Goal: Navigation & Orientation: Find specific page/section

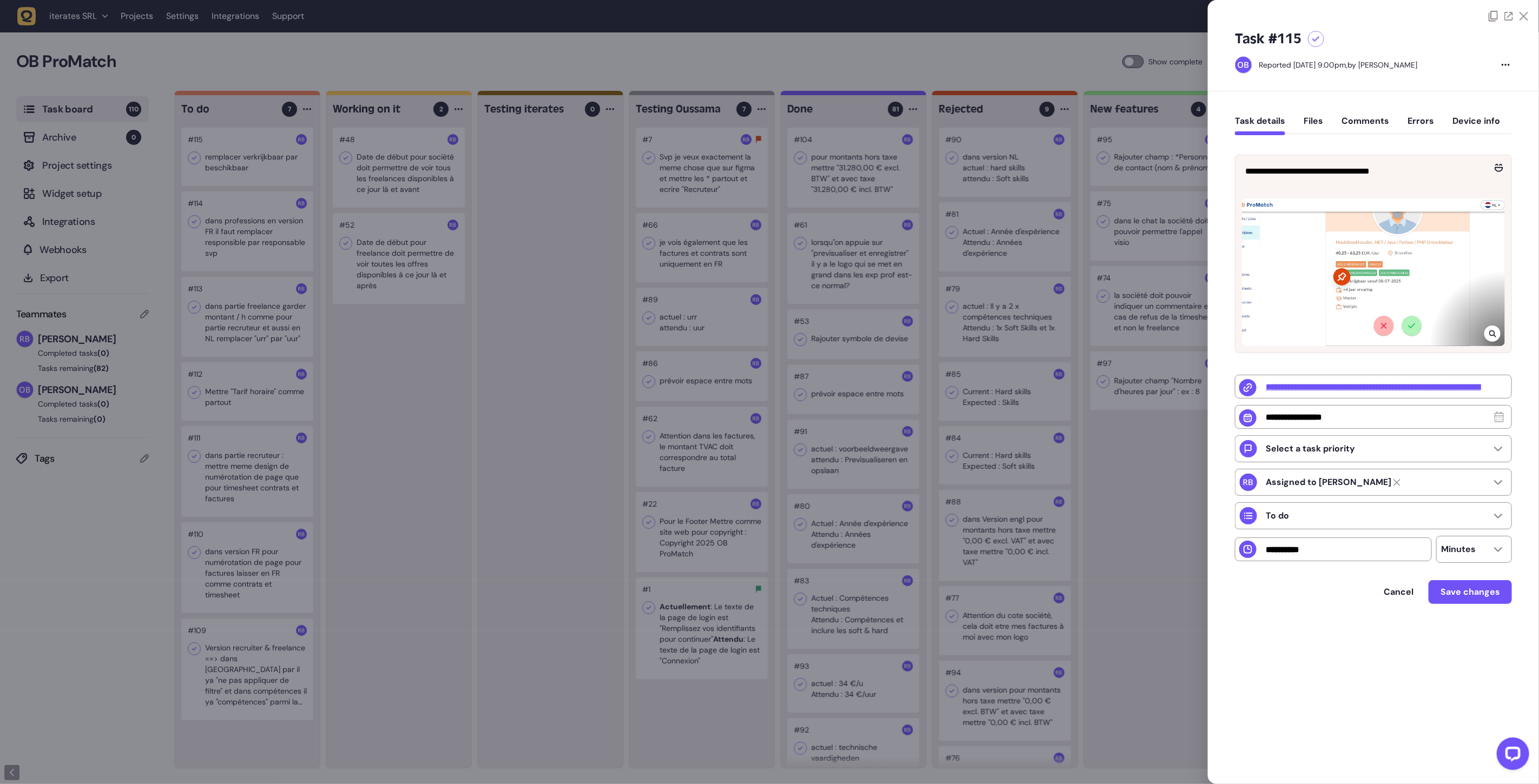
click at [496, 289] on div at bounding box center [770, 392] width 1539 height 784
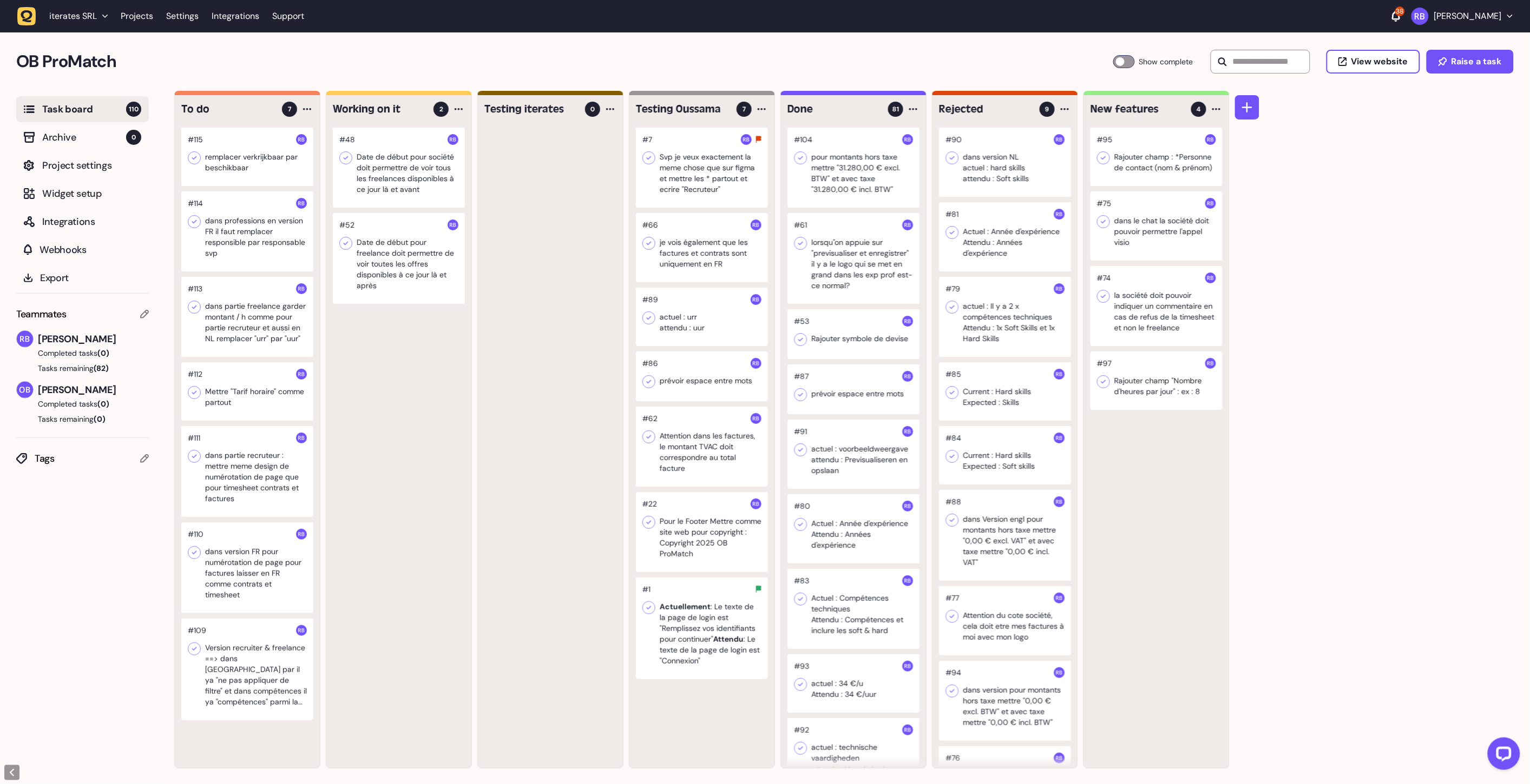
scroll to position [1, 0]
click at [251, 146] on div at bounding box center [247, 156] width 132 height 59
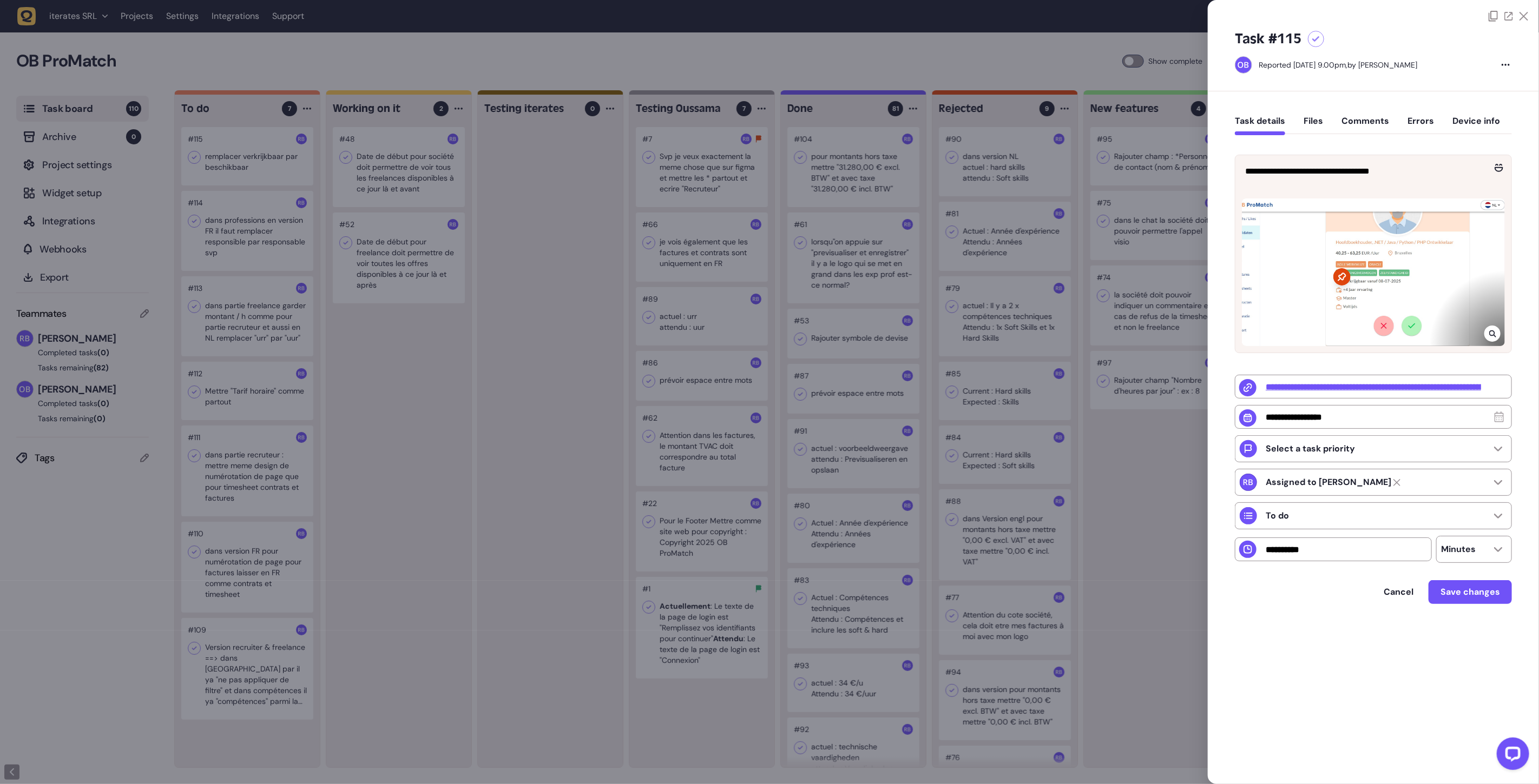
click at [417, 66] on div at bounding box center [770, 392] width 1539 height 784
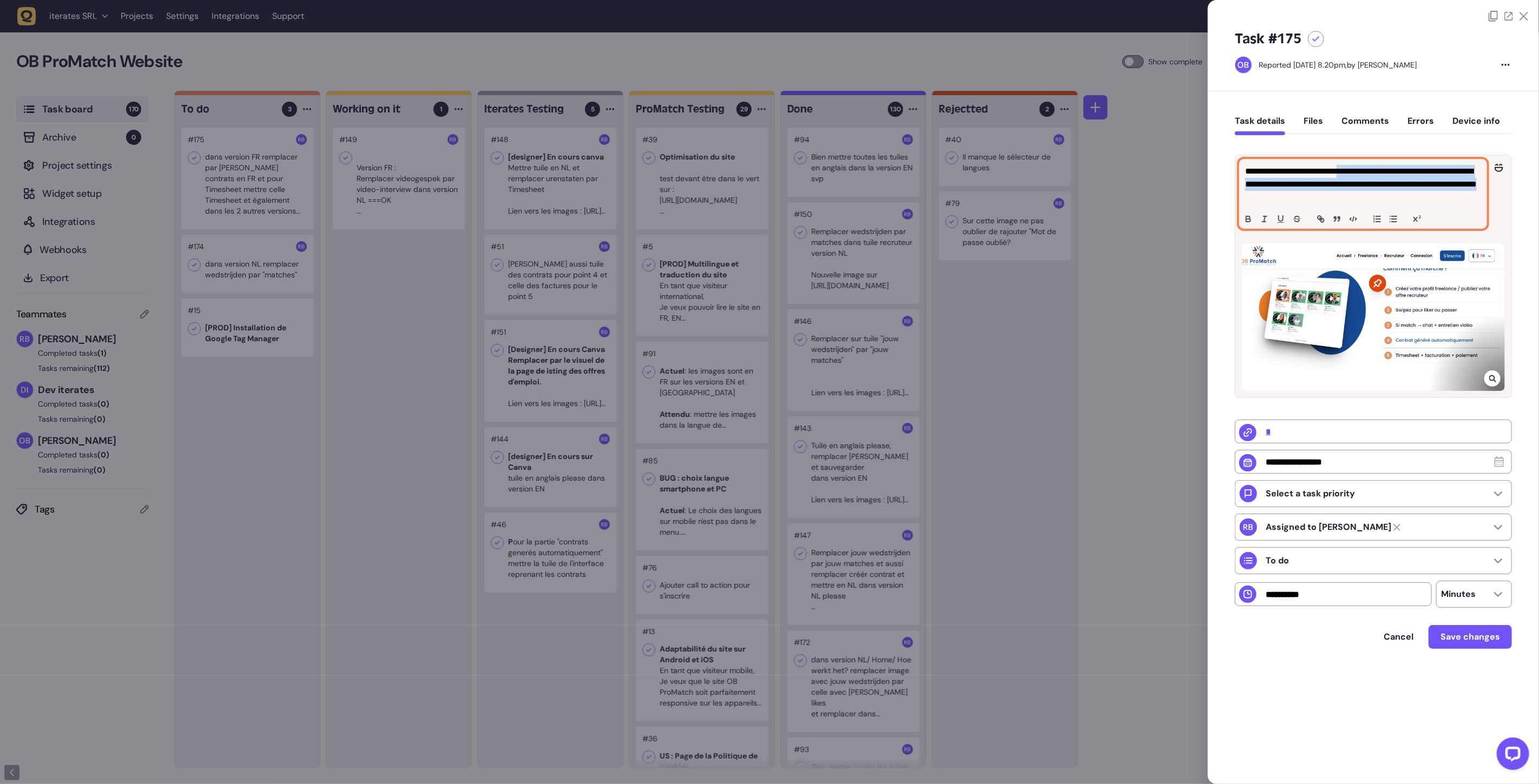
drag, startPoint x: 1364, startPoint y: 175, endPoint x: 1485, endPoint y: 191, distance: 122.1
click at [1485, 191] on div "**********" at bounding box center [1363, 193] width 247 height 69
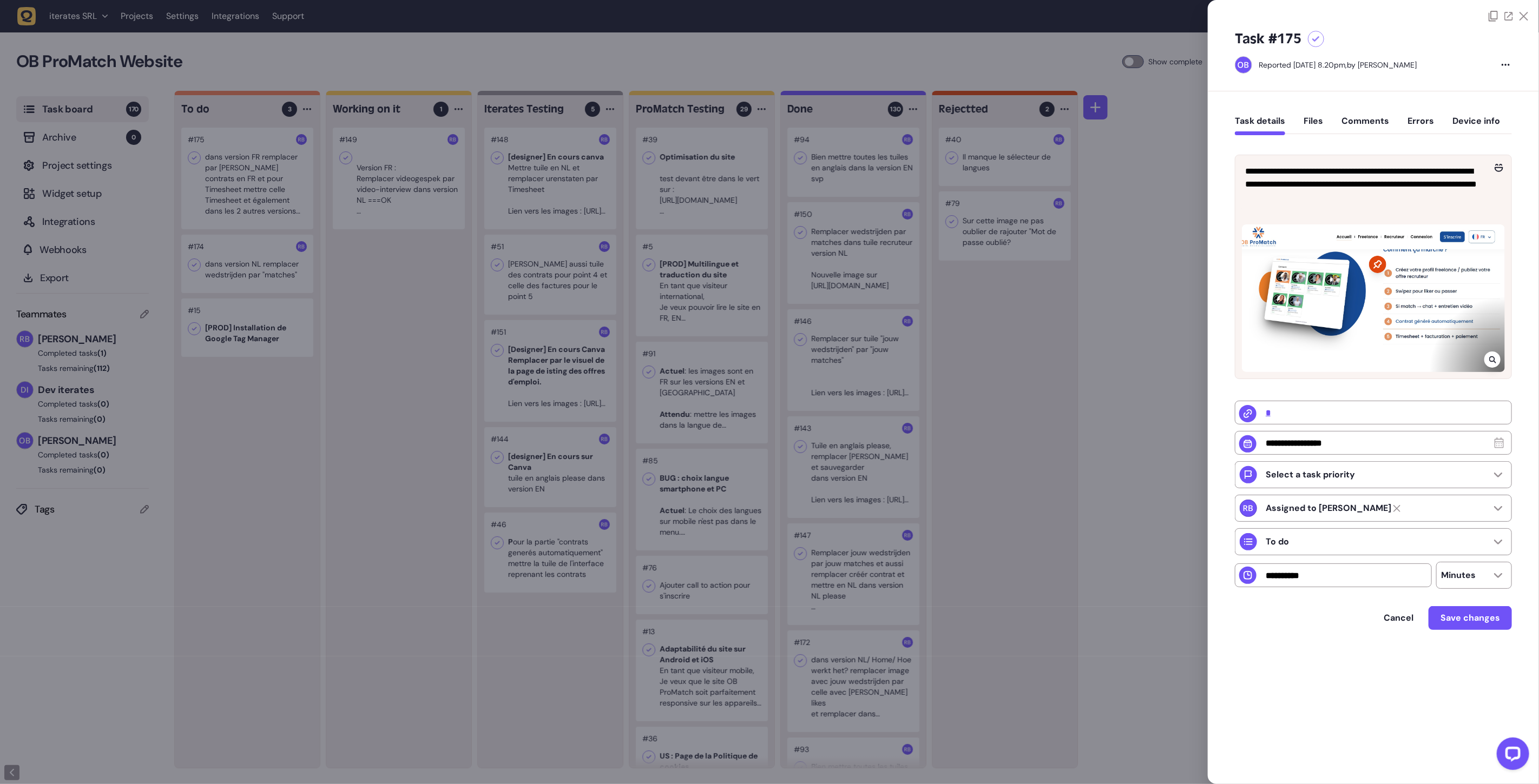
click at [272, 211] on div at bounding box center [770, 392] width 1539 height 784
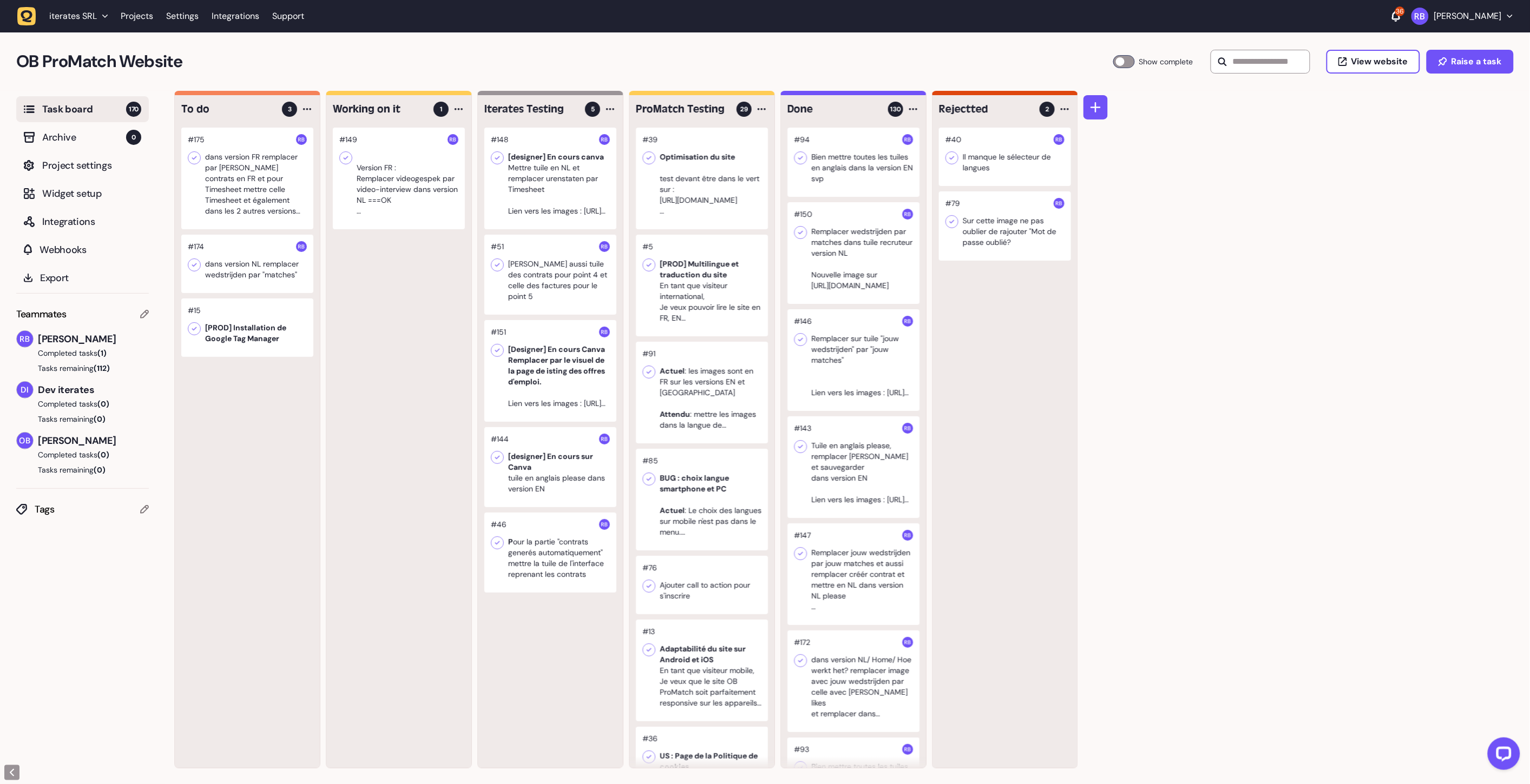
click at [256, 266] on div at bounding box center [247, 264] width 132 height 59
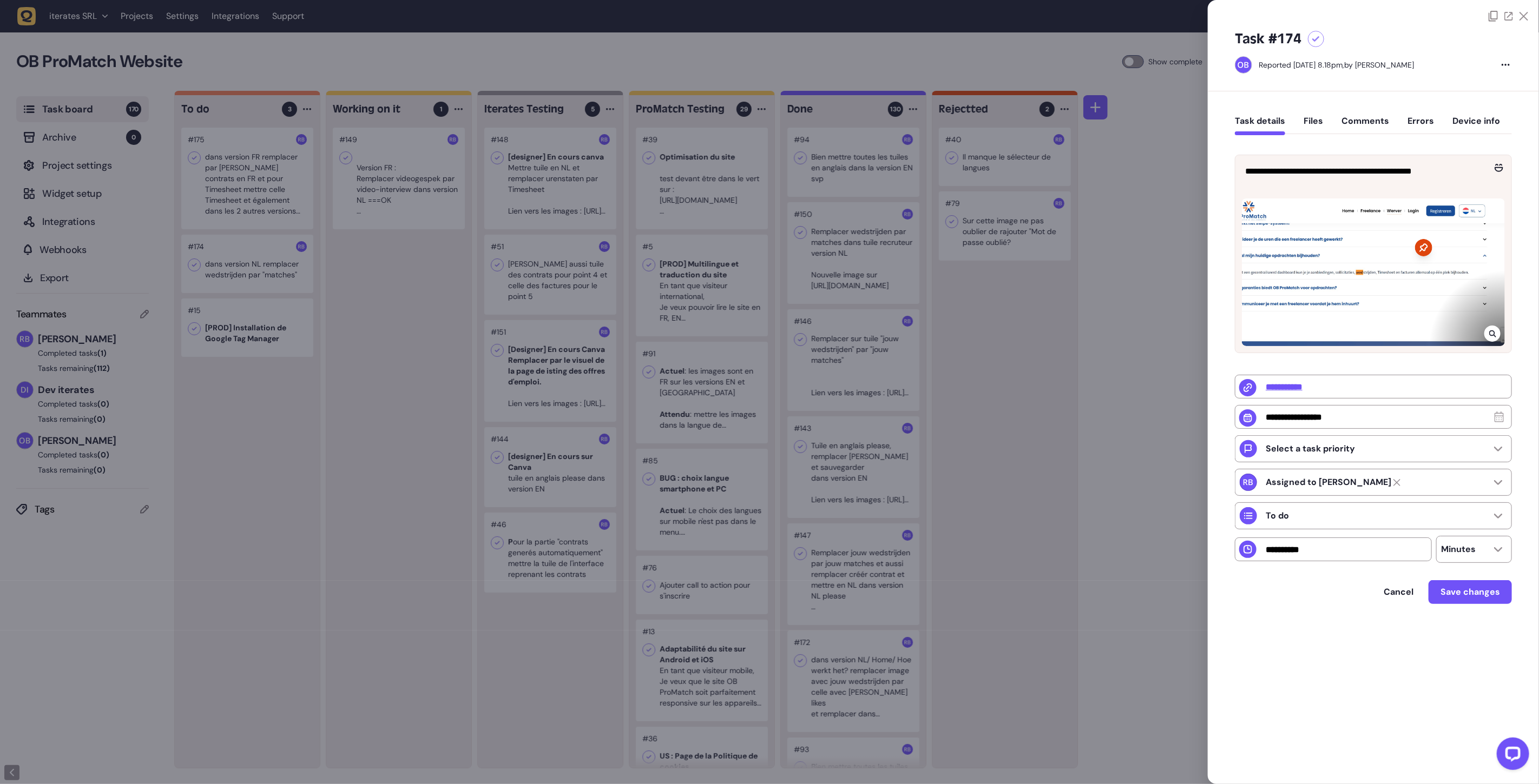
click at [253, 316] on div at bounding box center [770, 392] width 1539 height 784
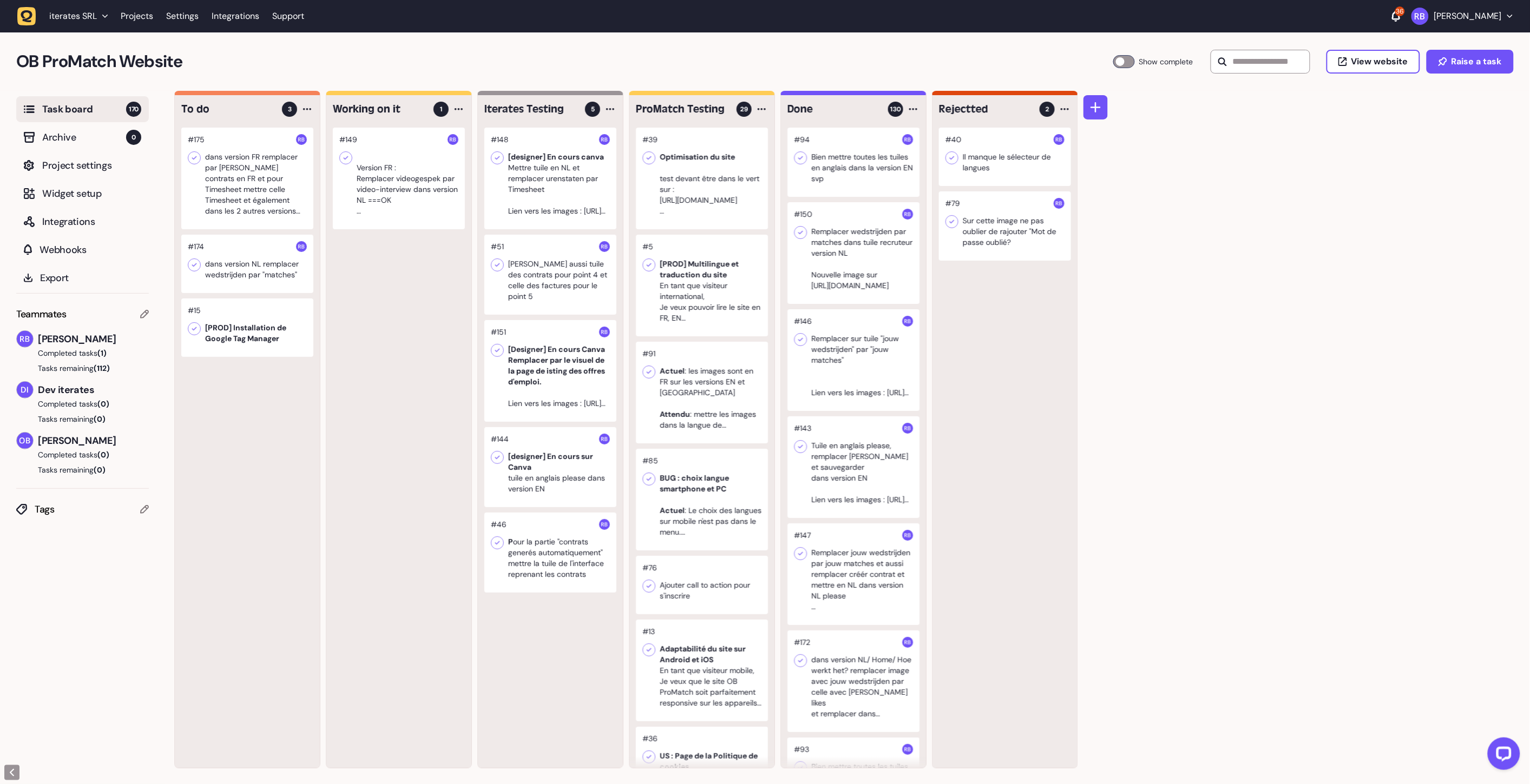
click at [400, 182] on div at bounding box center [398, 179] width 132 height 102
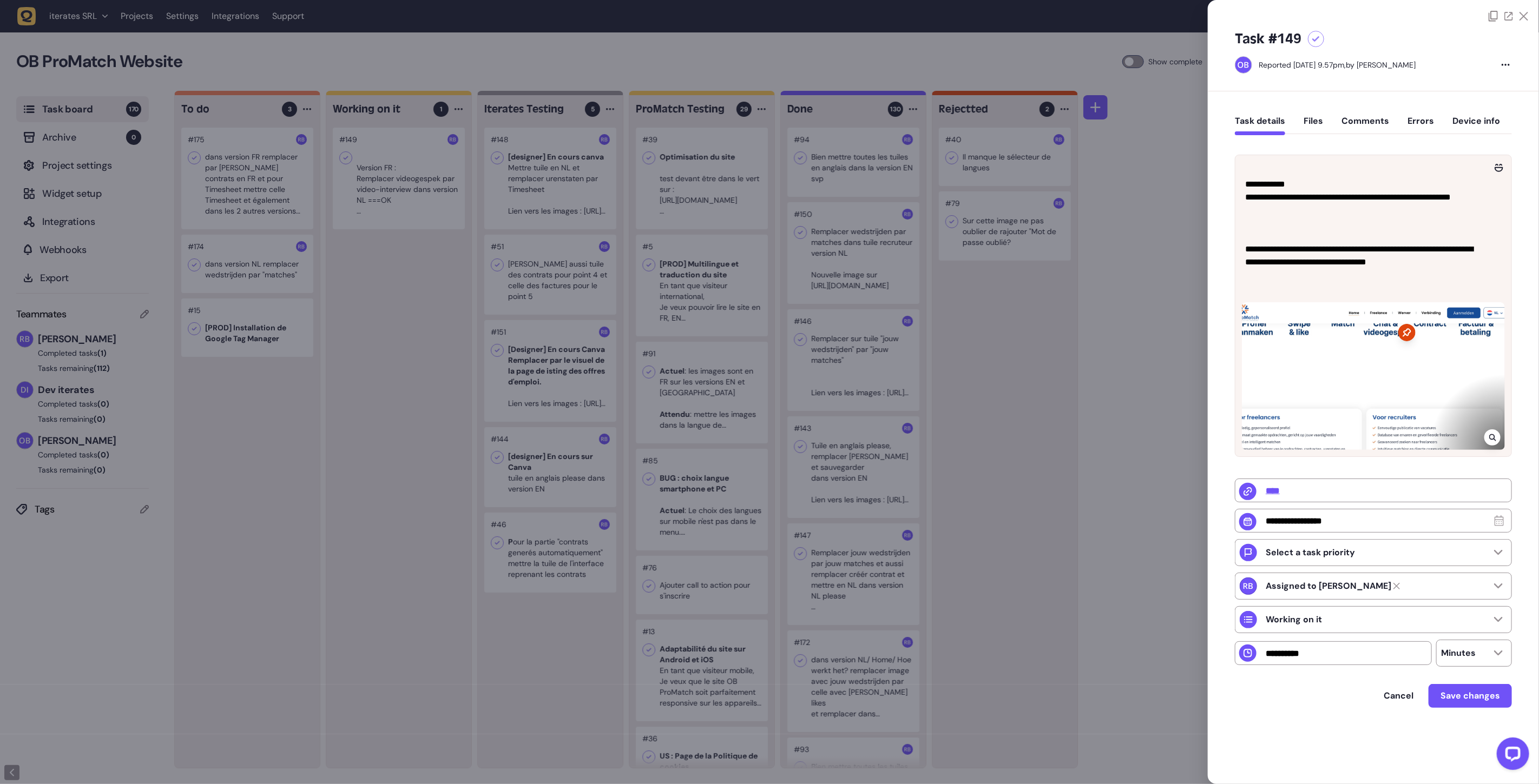
click at [393, 249] on div at bounding box center [770, 392] width 1539 height 784
